Goal: Navigation & Orientation: Find specific page/section

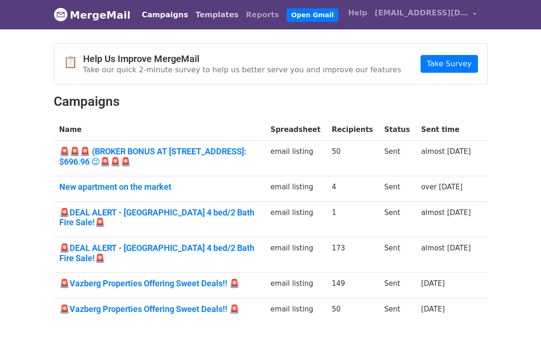
click at [205, 18] on link "Templates" at bounding box center [217, 15] width 50 height 19
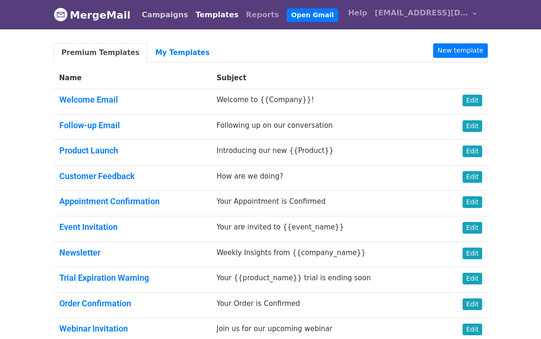
click at [151, 14] on link "Campaigns" at bounding box center [165, 15] width 54 height 19
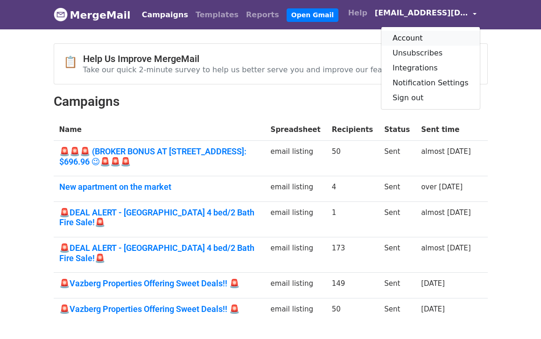
click at [420, 40] on link "Account" at bounding box center [430, 38] width 98 height 15
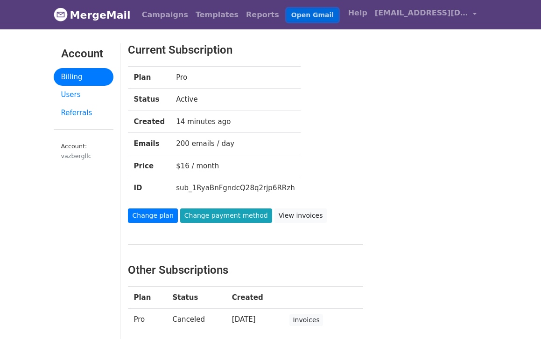
click at [288, 15] on link "Open Gmail" at bounding box center [313, 15] width 52 height 14
